Goal: Task Accomplishment & Management: Use online tool/utility

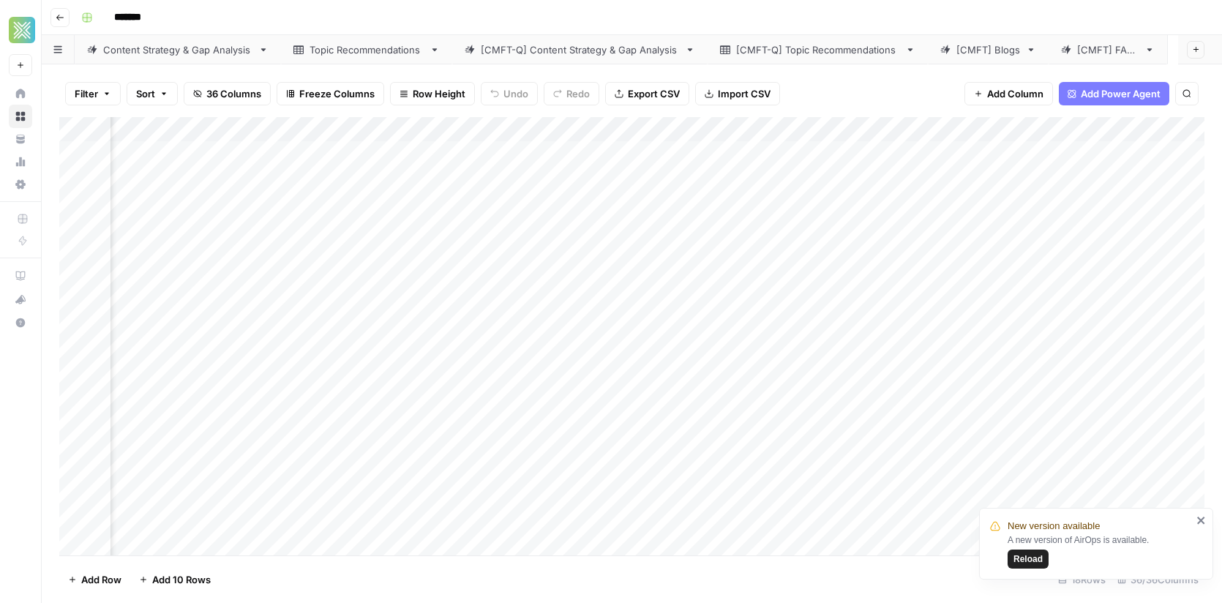
scroll to position [0, 4283]
click at [455, 25] on div "*******" at bounding box center [641, 17] width 1132 height 23
click at [735, 533] on div "Add Column" at bounding box center [632, 336] width 1146 height 439
click at [73, 156] on div "Add Column" at bounding box center [632, 336] width 1146 height 439
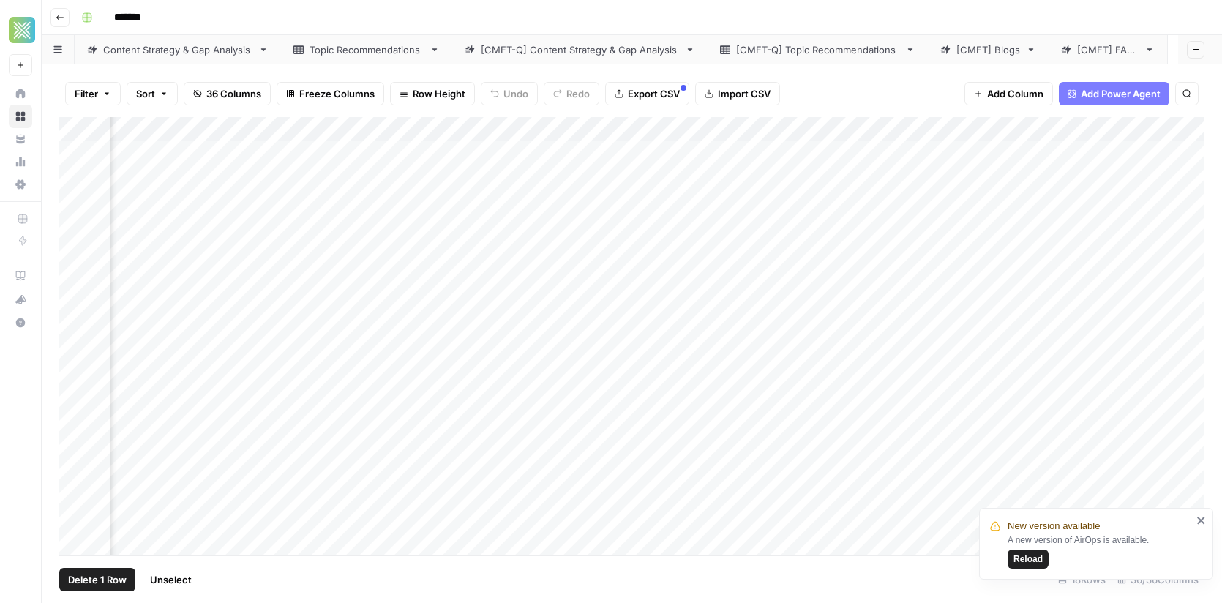
scroll to position [0, 2618]
click at [414, 156] on div "Add Column" at bounding box center [632, 336] width 1146 height 439
click at [312, 152] on div "Add Column" at bounding box center [632, 336] width 1146 height 439
click at [876, 155] on div "Add Column" at bounding box center [632, 336] width 1146 height 439
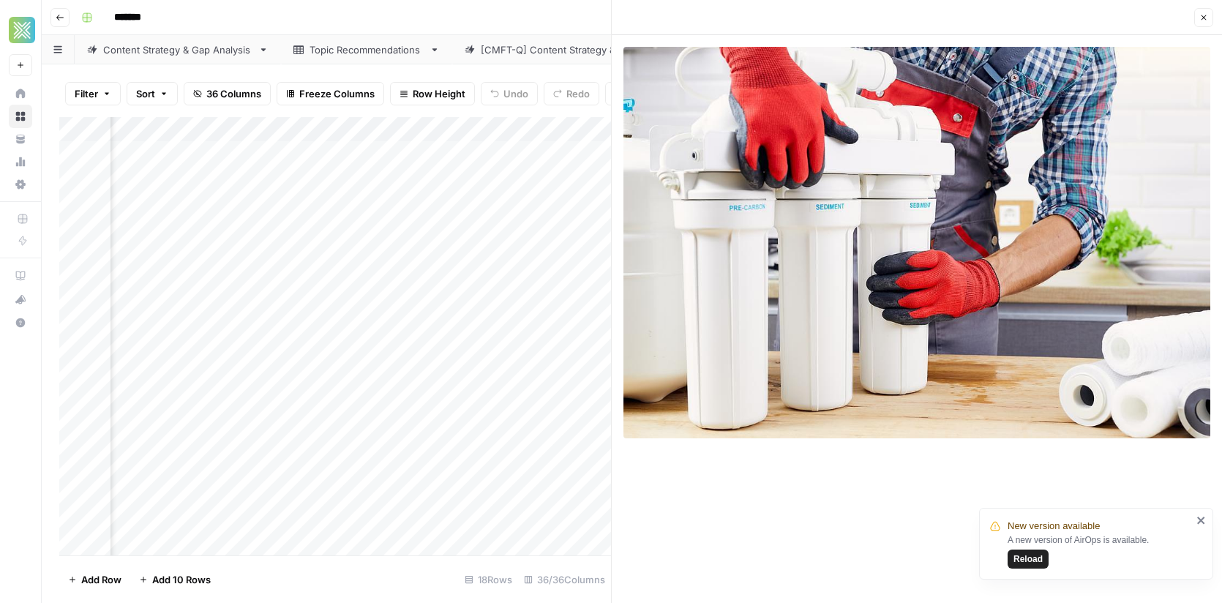
click at [1207, 524] on div "New version available A new version of AirOps is available. Reload" at bounding box center [1096, 544] width 234 height 72
click at [1202, 520] on icon "close" at bounding box center [1201, 520] width 7 height 7
click at [995, 178] on img at bounding box center [917, 243] width 587 height 392
click at [172, 50] on div "Content Strategy & Gap Analysis" at bounding box center [177, 49] width 149 height 15
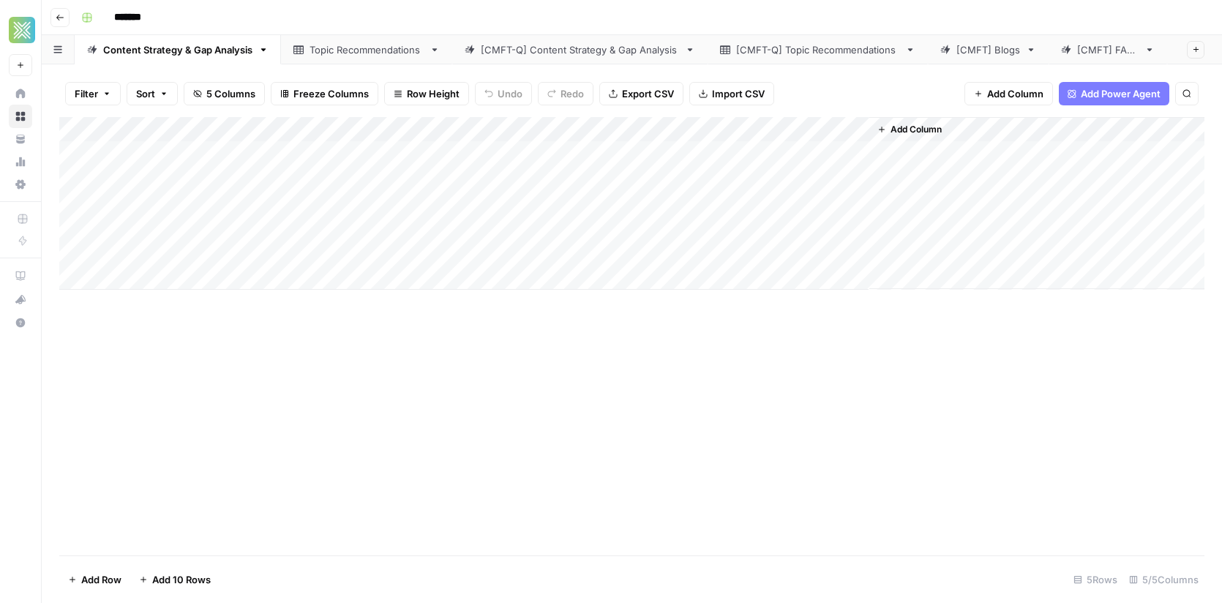
click at [1180, 55] on div "[CMFT-Q] Blogs" at bounding box center [1225, 49] width 91 height 15
click at [61, 177] on div "Add Column" at bounding box center [632, 336] width 1146 height 439
click at [79, 182] on div "Add Column" at bounding box center [632, 336] width 1146 height 439
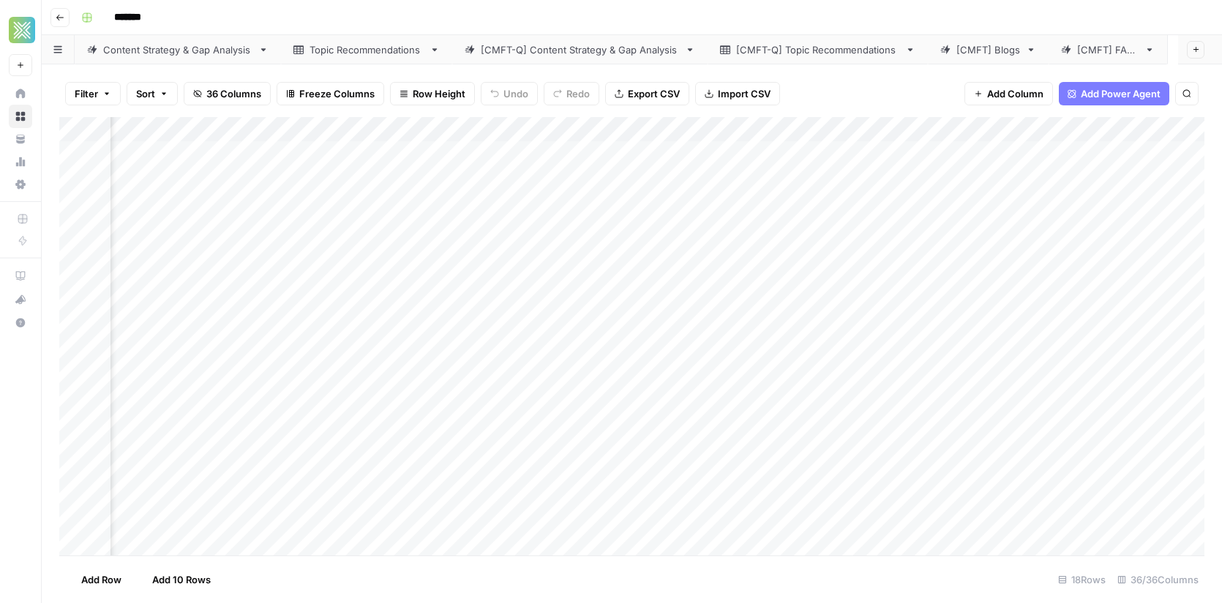
click at [714, 182] on div "Add Column" at bounding box center [632, 336] width 1146 height 439
click at [590, 179] on div "Add Column" at bounding box center [632, 336] width 1146 height 439
click at [1168, 176] on div "Add Column" at bounding box center [632, 336] width 1146 height 439
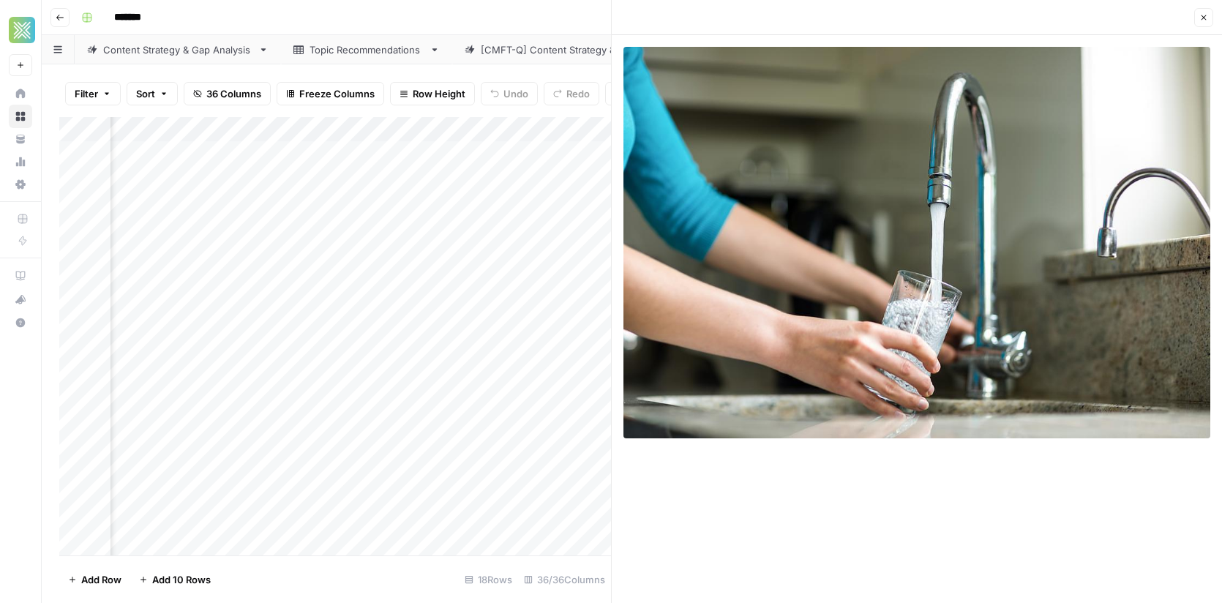
click at [739, 7] on header "Close" at bounding box center [917, 17] width 611 height 35
click at [731, 12] on div "Close" at bounding box center [917, 17] width 593 height 19
click at [1205, 19] on icon "button" at bounding box center [1204, 17] width 5 height 5
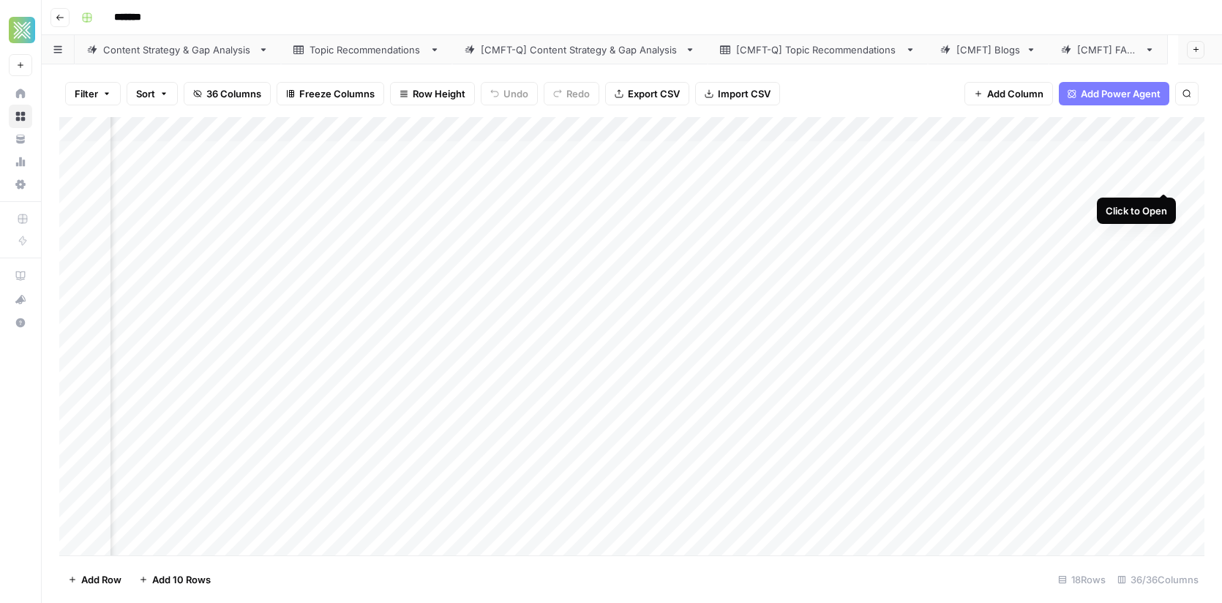
click at [1165, 179] on div "Add Column" at bounding box center [632, 336] width 1146 height 439
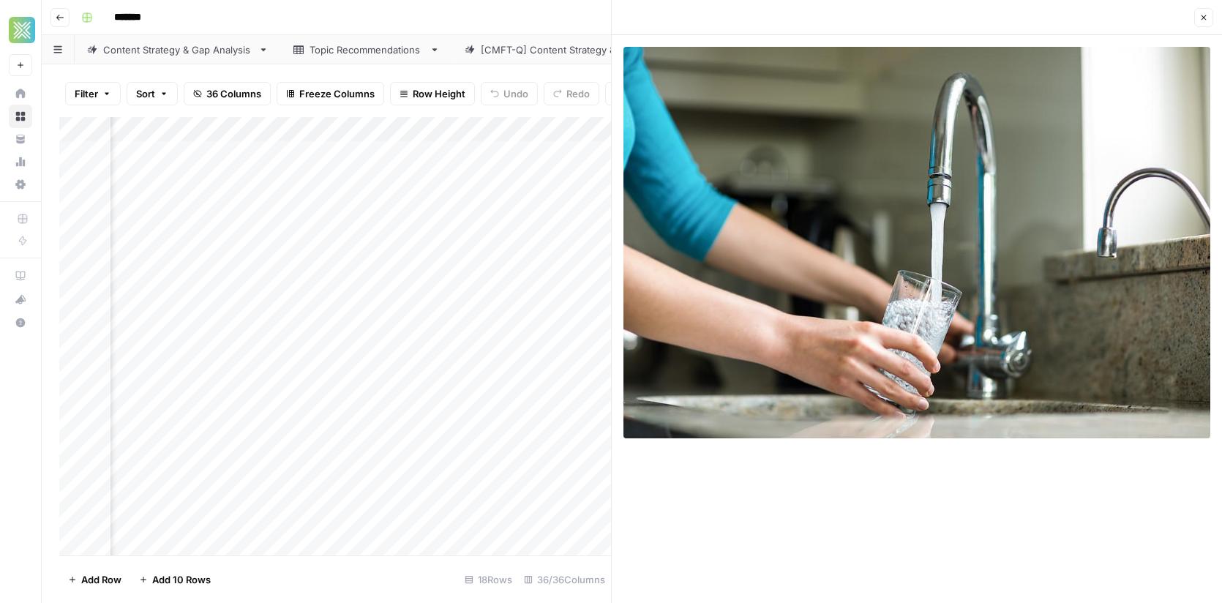
scroll to position [0, 1100]
click at [1206, 22] on button "Close" at bounding box center [1204, 17] width 19 height 19
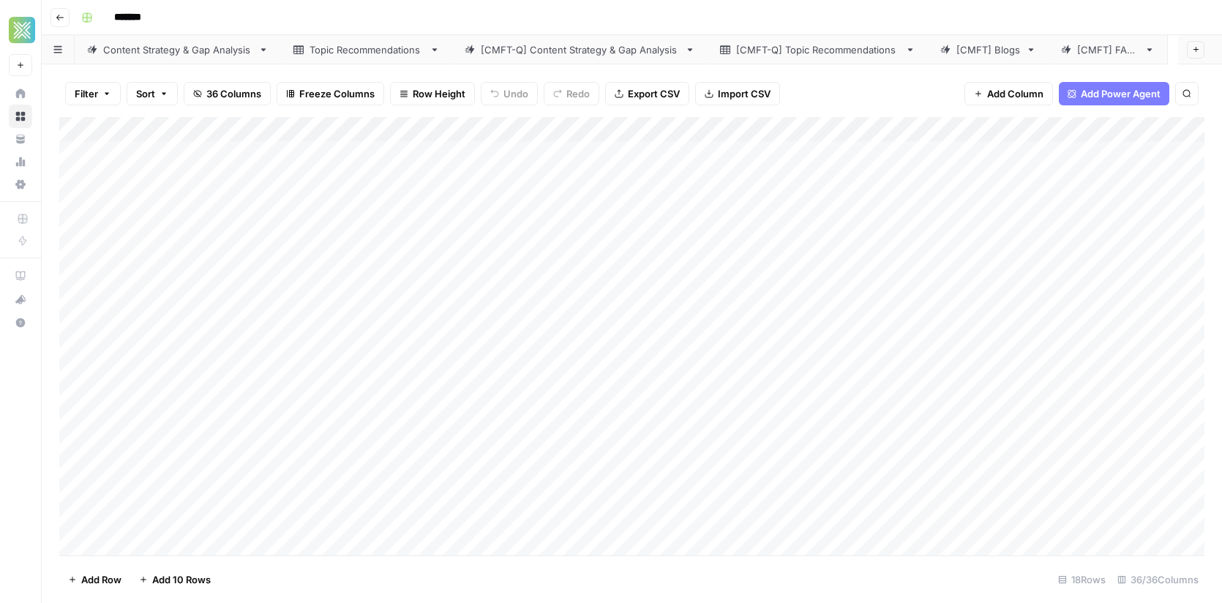
click at [75, 206] on div "Add Column" at bounding box center [632, 336] width 1146 height 439
click at [669, 205] on div "Add Column" at bounding box center [632, 336] width 1146 height 439
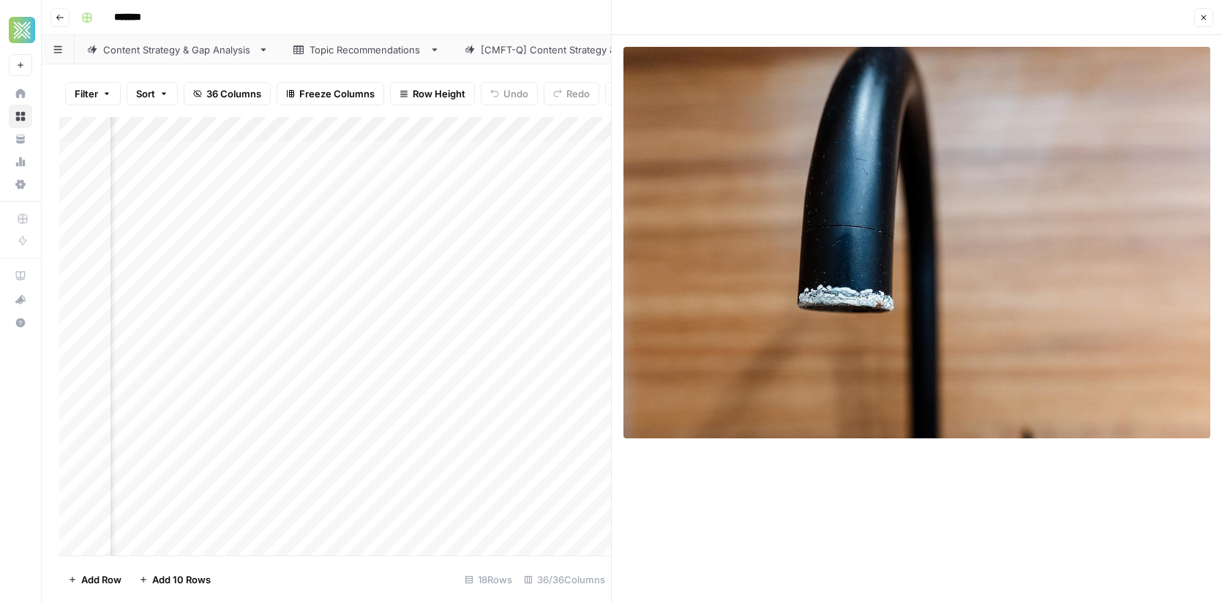
click at [242, 211] on div "Add Column" at bounding box center [335, 336] width 552 height 439
click at [419, 423] on div "Add Column" at bounding box center [335, 336] width 552 height 439
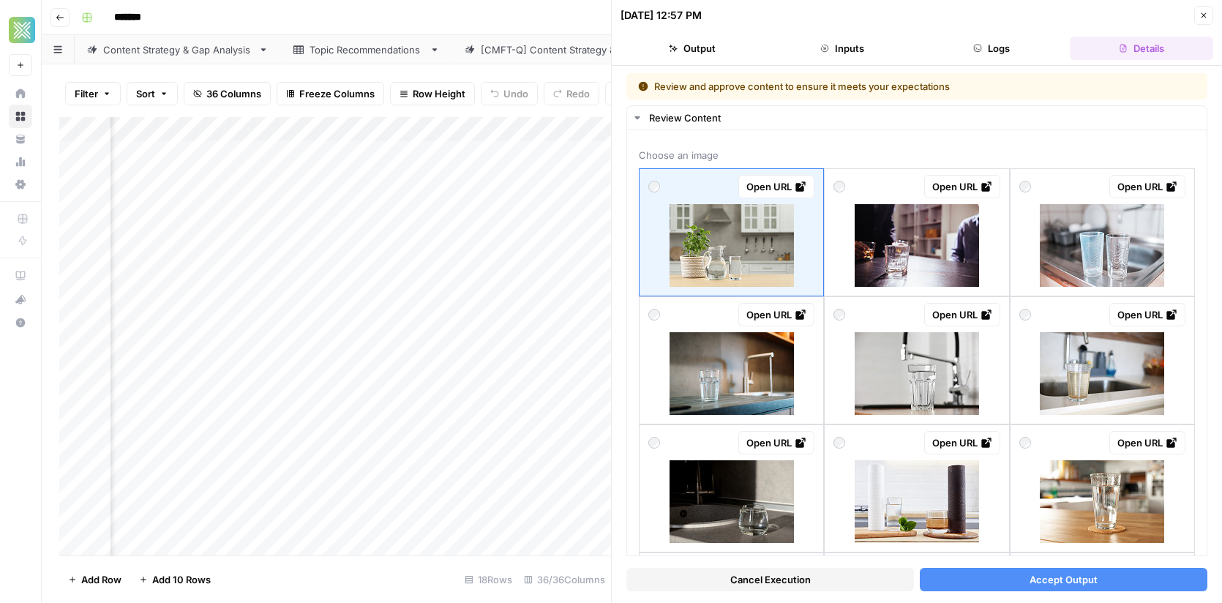
click at [998, 581] on button "Accept Output" at bounding box center [1064, 579] width 288 height 23
